Goal: Transaction & Acquisition: Obtain resource

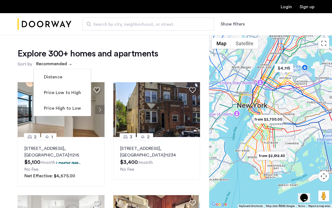
click at [69, 63] on span "sort-apartment" at bounding box center [71, 64] width 7 height 7
click at [59, 94] on label "Price Low to High" at bounding box center [62, 92] width 38 height 7
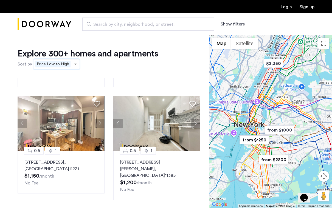
scroll to position [306, 0]
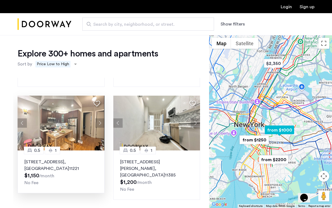
click at [102, 124] on button "Next apartment" at bounding box center [99, 122] width 9 height 9
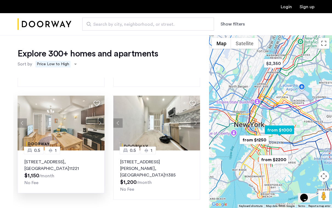
click at [98, 123] on button "Next apartment" at bounding box center [99, 122] width 9 height 9
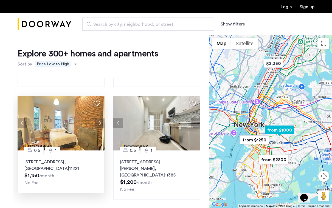
click at [98, 124] on button "Next apartment" at bounding box center [99, 122] width 9 height 9
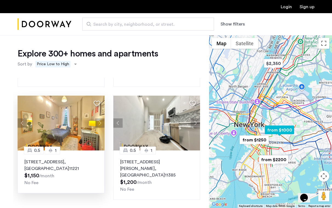
click at [98, 124] on button "Next apartment" at bounding box center [99, 122] width 9 height 9
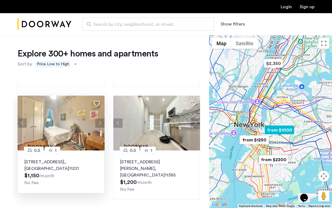
click at [98, 124] on button "Next apartment" at bounding box center [99, 122] width 9 height 9
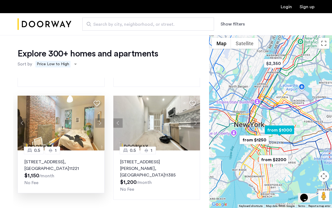
click at [98, 124] on button "Next apartment" at bounding box center [99, 122] width 9 height 9
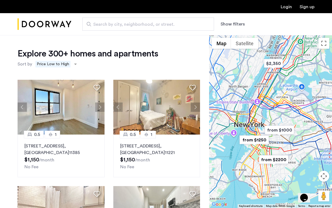
scroll to position [216, 0]
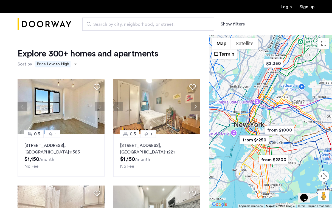
click at [232, 26] on button "Show filters" at bounding box center [232, 24] width 24 height 7
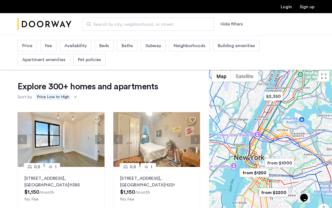
click at [101, 45] on span "Beds" at bounding box center [104, 45] width 10 height 7
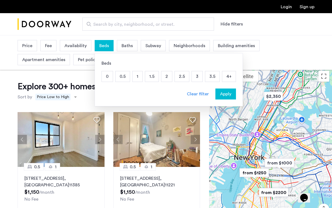
click at [140, 78] on p "1" at bounding box center [137, 76] width 10 height 10
click at [136, 47] on span "Baths" at bounding box center [135, 45] width 11 height 7
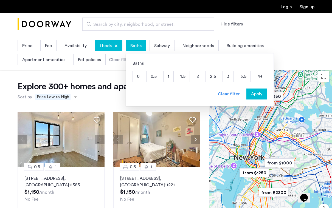
click at [170, 75] on p "1" at bounding box center [168, 76] width 10 height 10
click at [254, 95] on span "Apply" at bounding box center [256, 94] width 11 height 7
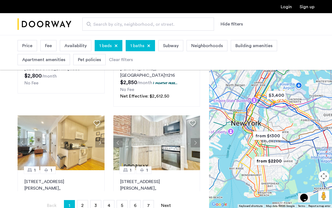
scroll to position [108, 0]
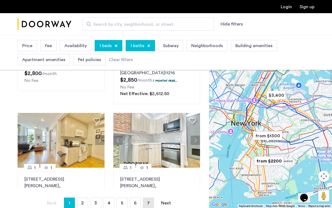
click at [149, 201] on link "page 7" at bounding box center [148, 203] width 10 height 10
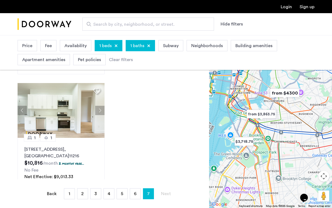
scroll to position [117, 0]
click at [70, 197] on link "page 1" at bounding box center [69, 193] width 10 height 10
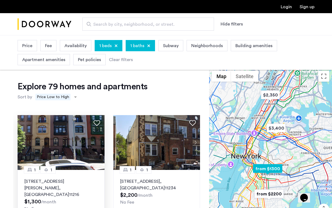
click at [86, 159] on img at bounding box center [61, 142] width 87 height 55
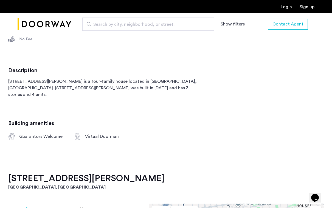
scroll to position [247, 0]
